Goal: Task Accomplishment & Management: Manage account settings

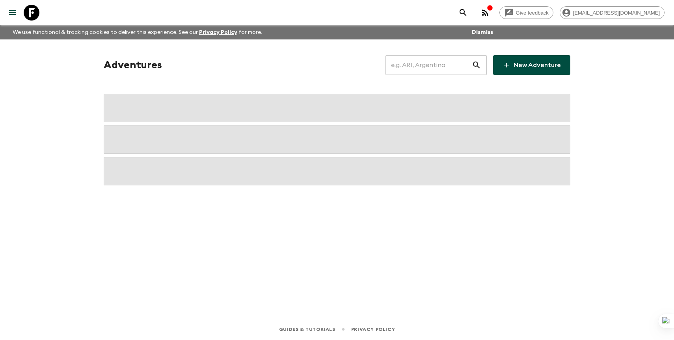
click at [458, 55] on input "text" at bounding box center [429, 65] width 86 height 22
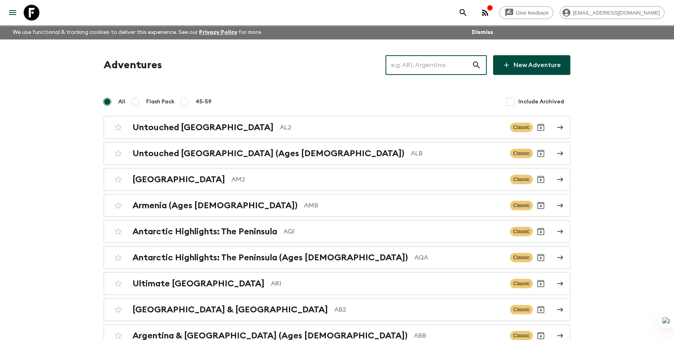
click at [451, 65] on input "text" at bounding box center [429, 65] width 86 height 22
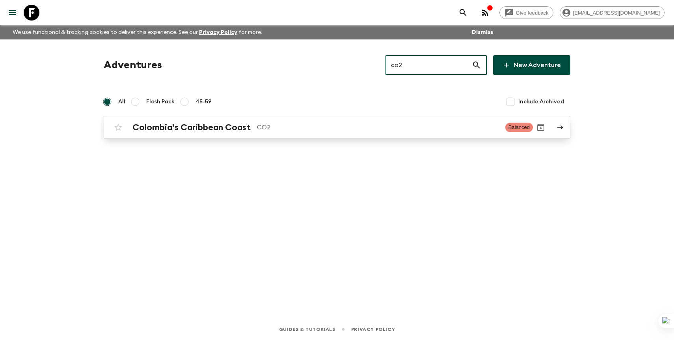
type input "co2"
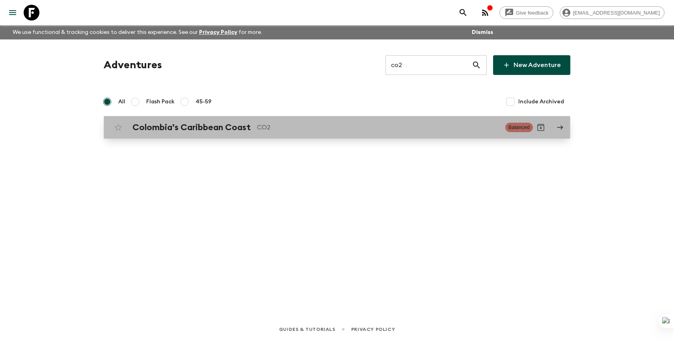
click at [358, 129] on p "CO2" at bounding box center [378, 127] width 242 height 9
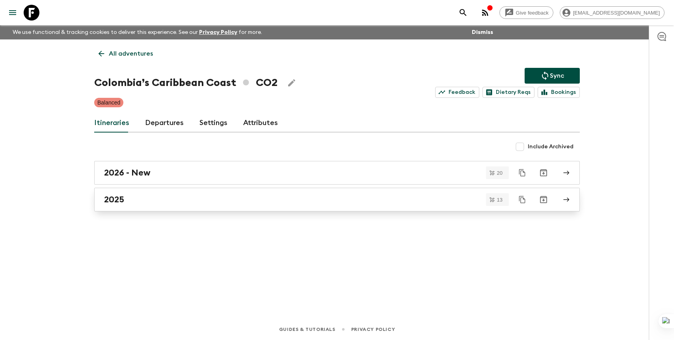
click at [264, 197] on div "2025" at bounding box center [329, 199] width 451 height 10
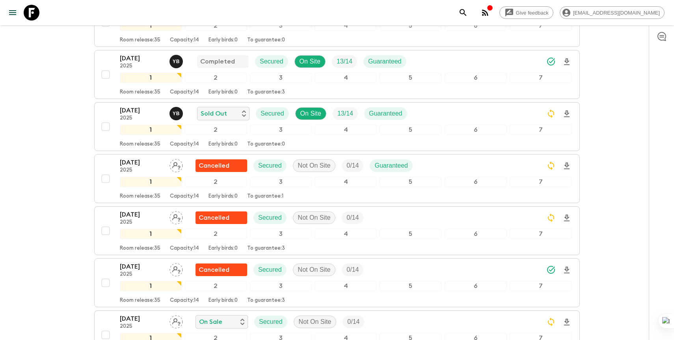
scroll to position [169, 0]
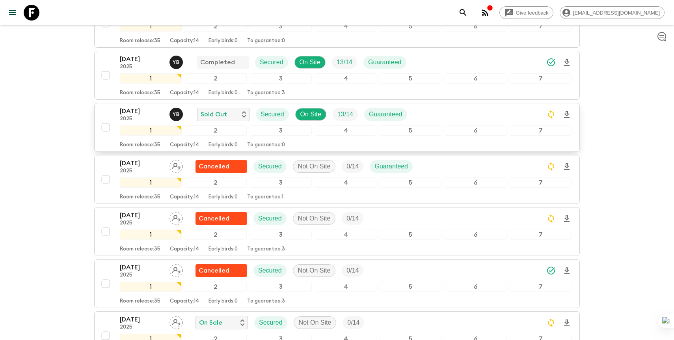
click at [437, 113] on div "24 Aug 2025 2025 Y B Sold Out Secured On Site 13 / 14 Guaranteed" at bounding box center [346, 114] width 452 height 16
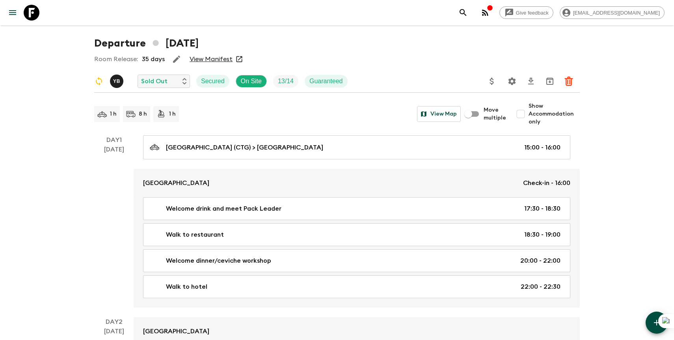
scroll to position [33, 0]
click at [531, 111] on span "Show Accommodation only" at bounding box center [554, 113] width 51 height 24
click at [529, 111] on input "Show Accommodation only" at bounding box center [521, 113] width 16 height 16
checkbox input "true"
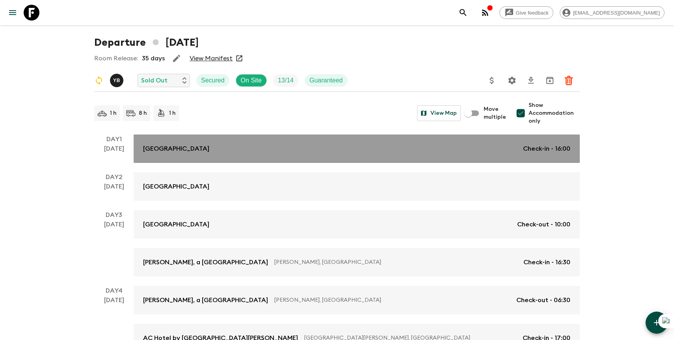
click at [479, 156] on link "OSH Hotel Getsemani Check-in - 16:00" at bounding box center [357, 148] width 446 height 28
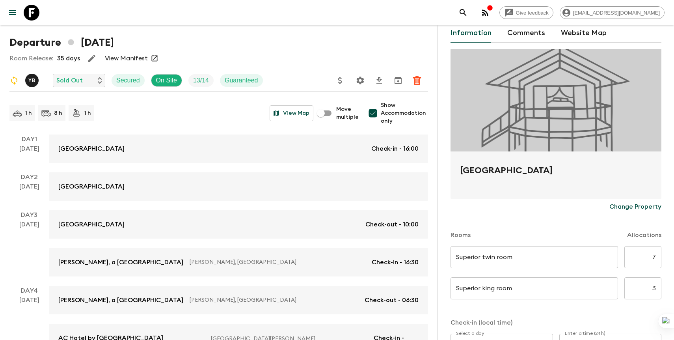
scroll to position [38, 0]
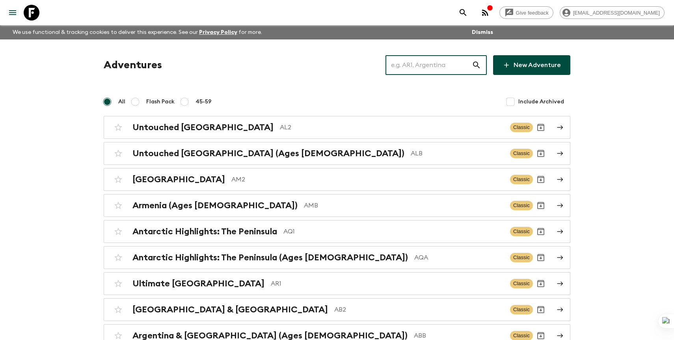
click at [467, 63] on input "text" at bounding box center [429, 65] width 86 height 22
type input "tz"
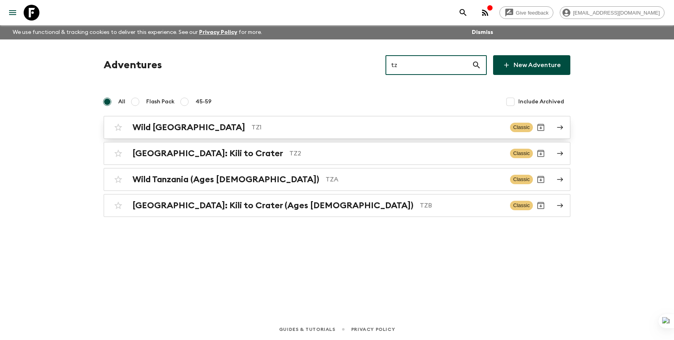
click at [305, 134] on div "Wild Tanzania TZ1 Classic" at bounding box center [321, 127] width 423 height 16
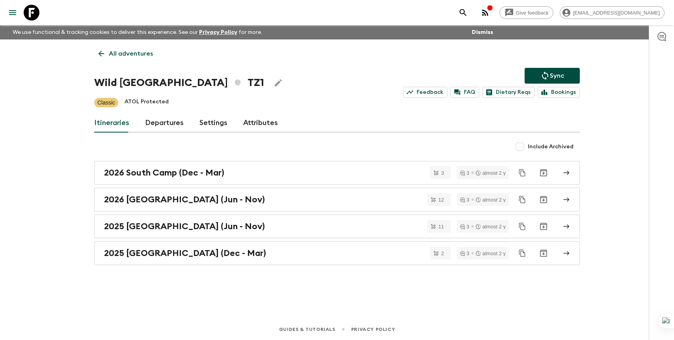
click at [160, 127] on link "Departures" at bounding box center [164, 123] width 39 height 19
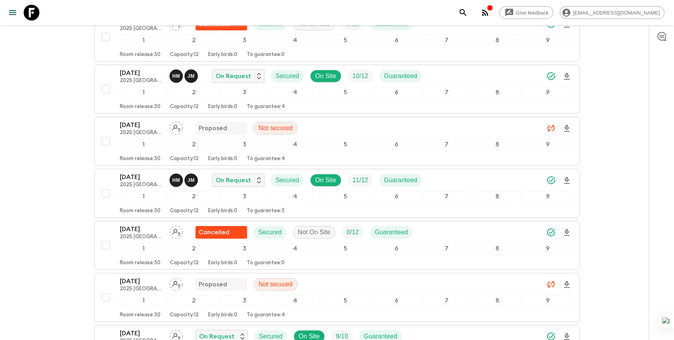
scroll to position [380, 0]
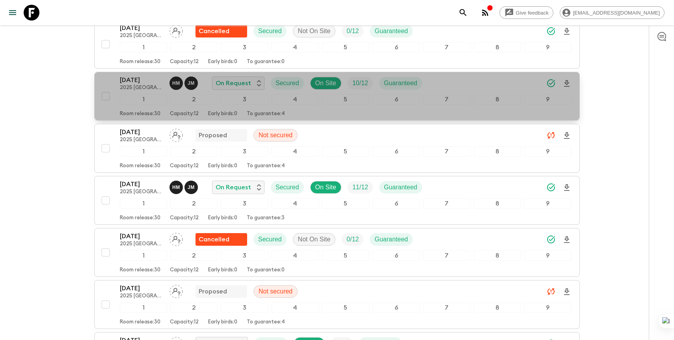
click at [452, 81] on div "17 Aug 2025 2025 North Camp (Jun - Nov) H M J M On Request Secured On Site 10 /…" at bounding box center [346, 83] width 452 height 16
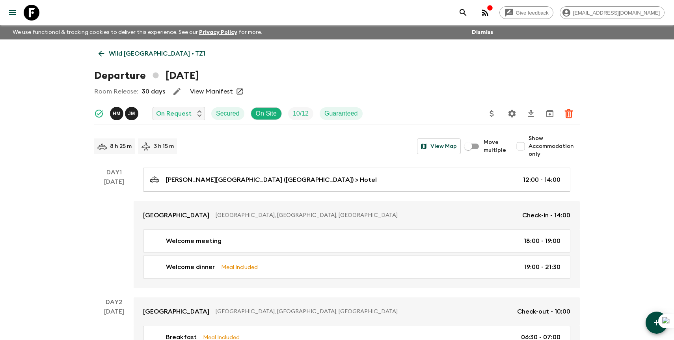
click at [514, 115] on icon "Settings" at bounding box center [512, 113] width 7 height 7
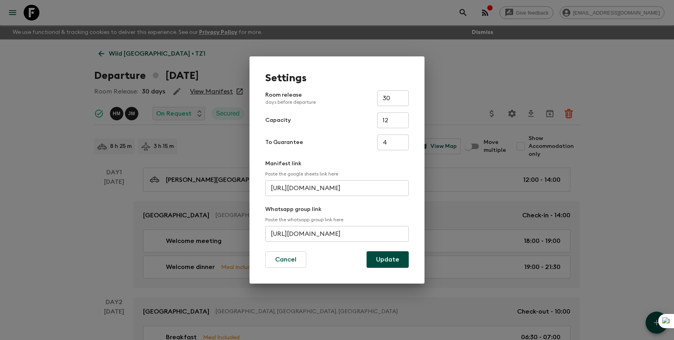
click at [313, 235] on input "https://chat.whatsapp.com/HYv7EK22fjTE7UUk7I6CQE" at bounding box center [337, 234] width 144 height 16
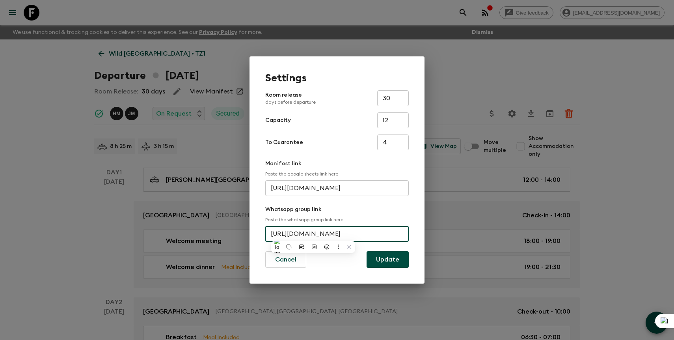
click at [283, 30] on div "Settings Room release days before departure 30 ​ Capacity 12 ​ To Guarantee 4 ​…" at bounding box center [337, 170] width 674 height 340
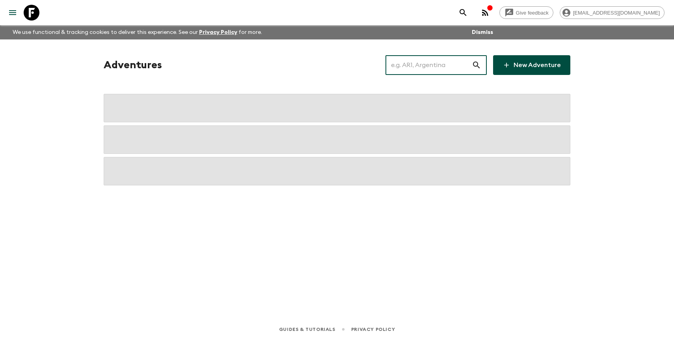
click at [449, 63] on input "text" at bounding box center [429, 65] width 86 height 22
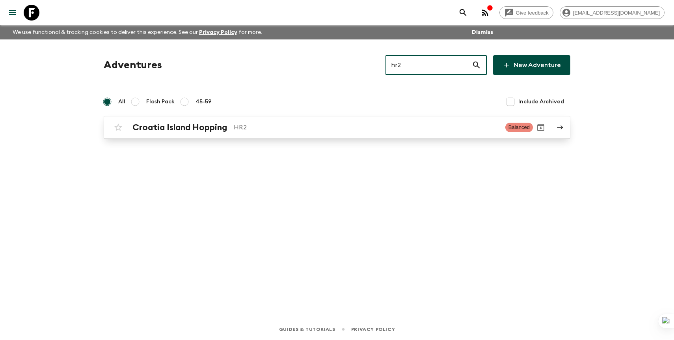
type input "hr2"
click at [328, 134] on div "Croatia Island Hopping HR2 Balanced" at bounding box center [321, 127] width 423 height 16
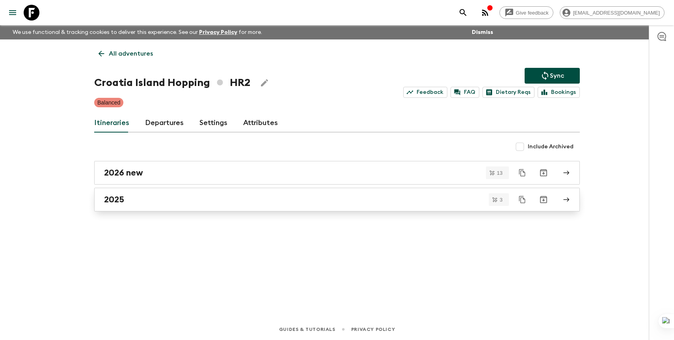
click at [206, 201] on div "2025" at bounding box center [329, 199] width 451 height 10
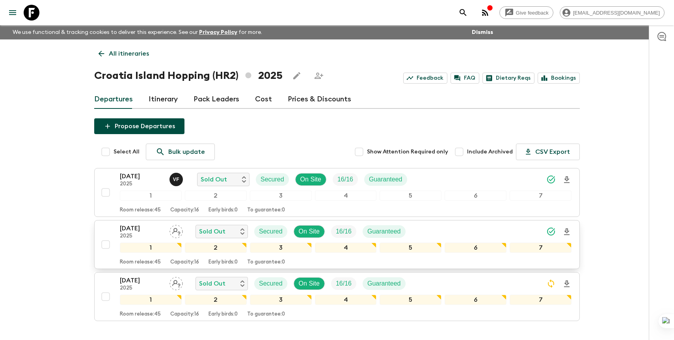
scroll to position [53, 0]
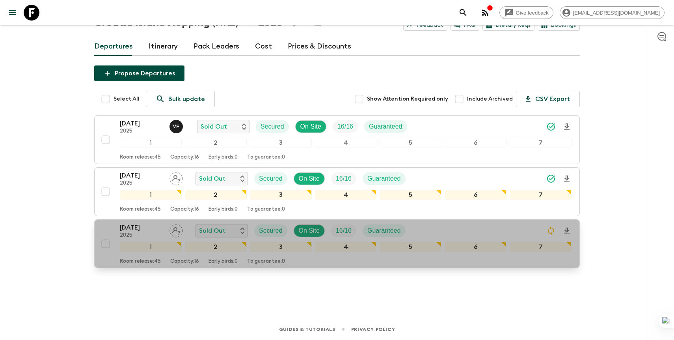
click at [155, 233] on p "2025" at bounding box center [141, 235] width 43 height 6
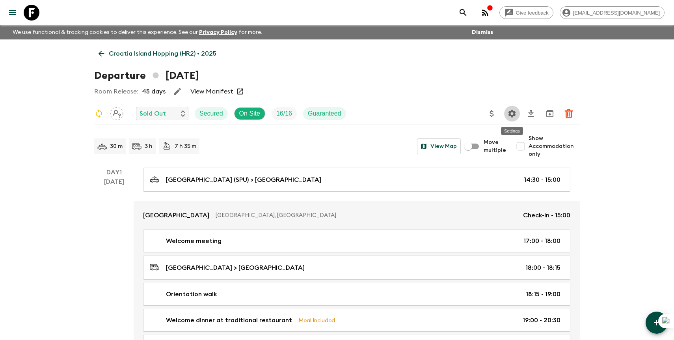
click at [513, 113] on icon "Settings" at bounding box center [511, 113] width 9 height 9
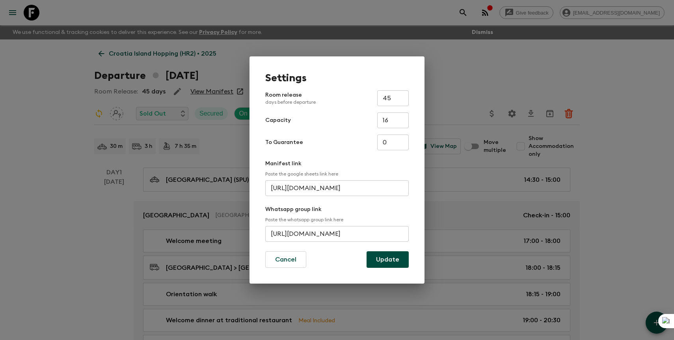
click at [334, 237] on input "https://chat.whatsapp.com/EWxddkBJoyKA3qLNSccK" at bounding box center [337, 234] width 144 height 16
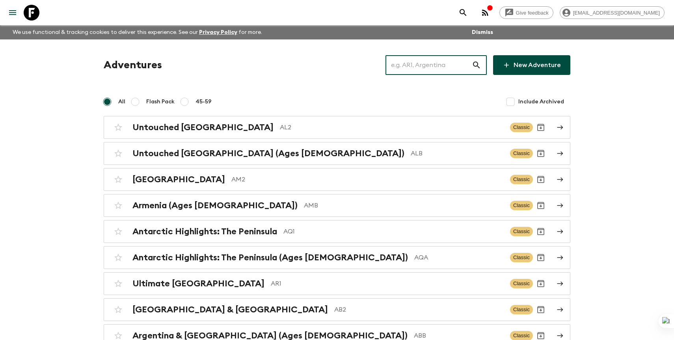
click at [449, 65] on input "text" at bounding box center [429, 65] width 86 height 22
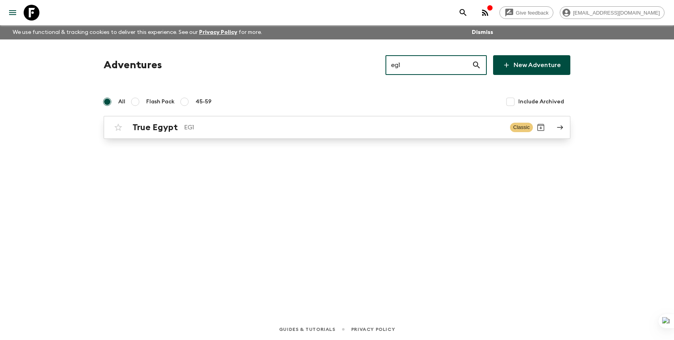
type input "eg1"
click at [295, 129] on p "EG1" at bounding box center [344, 127] width 320 height 9
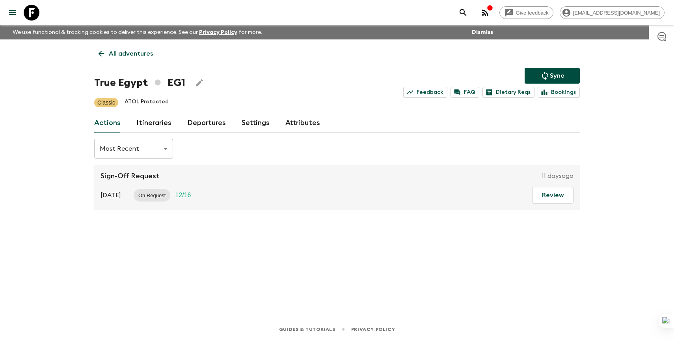
click at [202, 127] on link "Departures" at bounding box center [206, 123] width 39 height 19
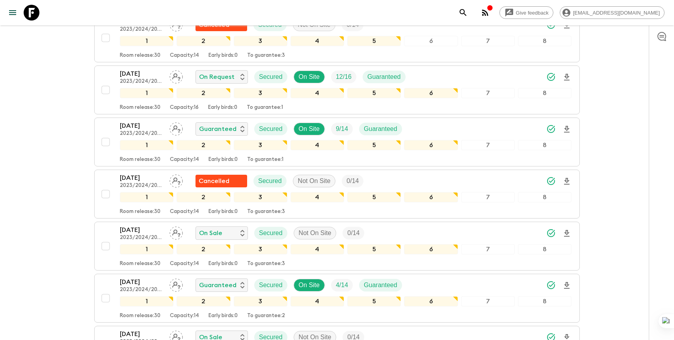
scroll to position [550, 0]
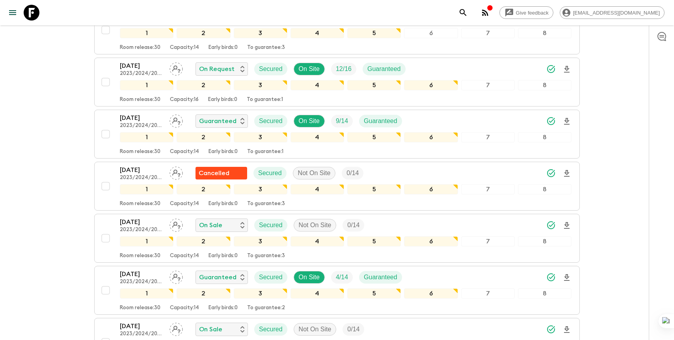
click at [39, 10] on link at bounding box center [32, 13] width 22 height 22
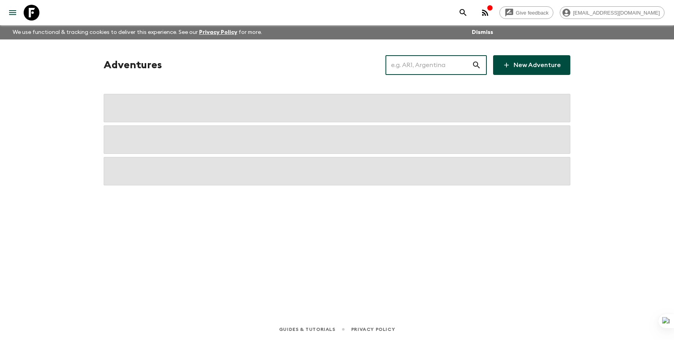
click at [436, 62] on input "text" at bounding box center [429, 65] width 86 height 22
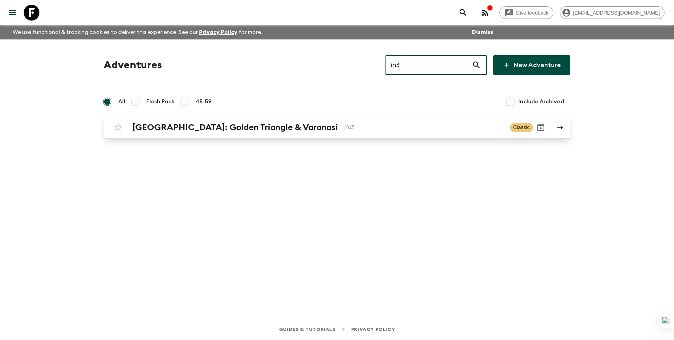
type input "in3"
click at [291, 131] on h2 "[GEOGRAPHIC_DATA]: Golden Triangle & Varanasi" at bounding box center [234, 127] width 205 height 10
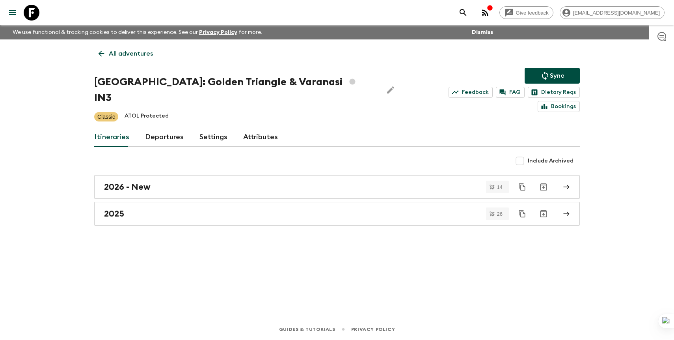
click at [153, 128] on link "Departures" at bounding box center [164, 137] width 39 height 19
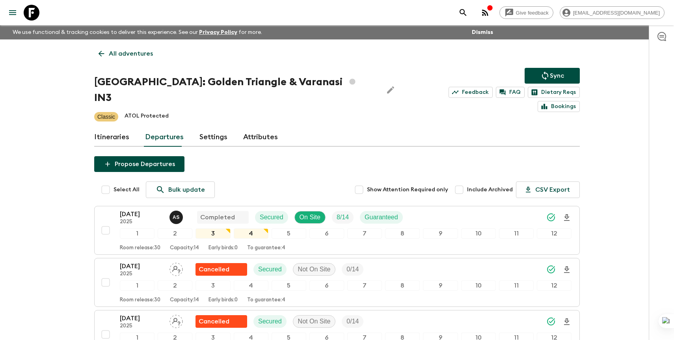
scroll to position [811, 0]
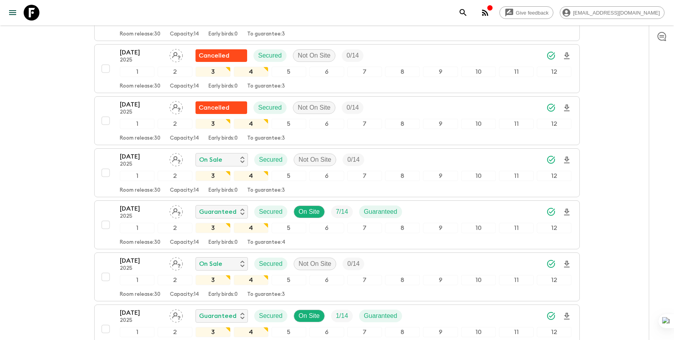
scroll to position [825, 0]
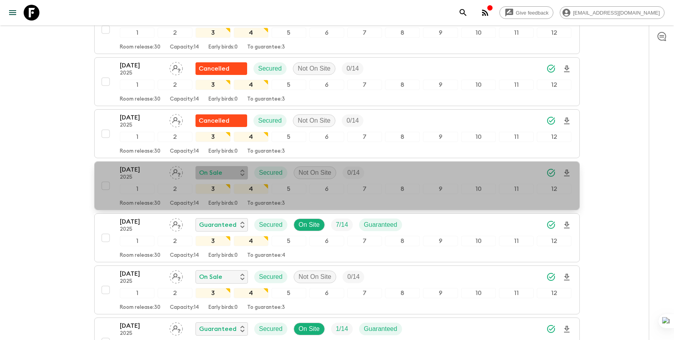
click at [215, 168] on p "On Sale" at bounding box center [210, 172] width 23 height 9
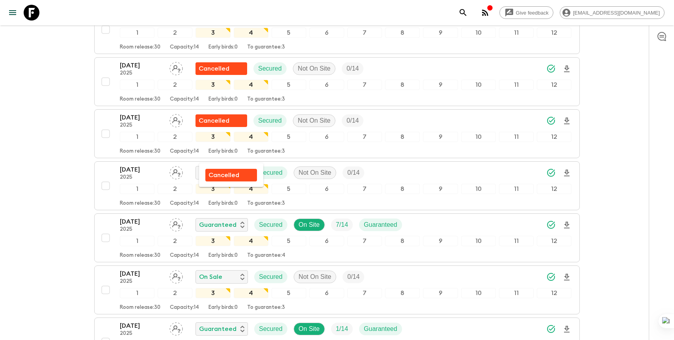
click at [217, 176] on p "Cancelled" at bounding box center [224, 174] width 31 height 9
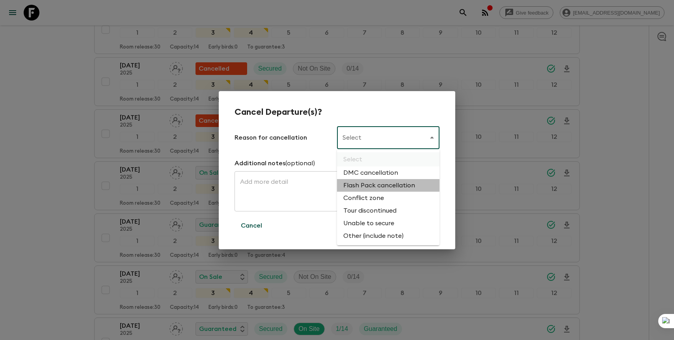
click at [365, 187] on li "Flash Pack cancellation" at bounding box center [388, 185] width 103 height 13
type input "FLASHPACK_CANCELLATION"
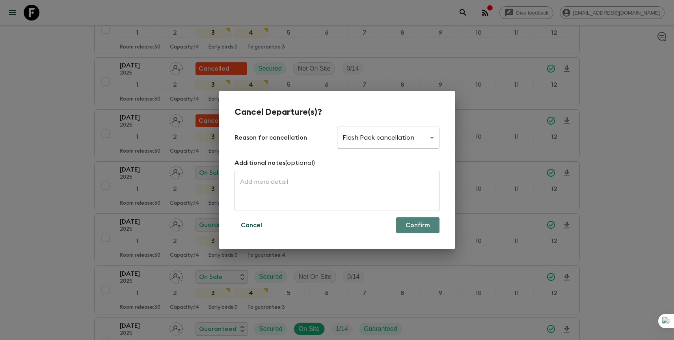
click at [408, 231] on button "Confirm" at bounding box center [417, 225] width 43 height 16
